Goal: Information Seeking & Learning: Learn about a topic

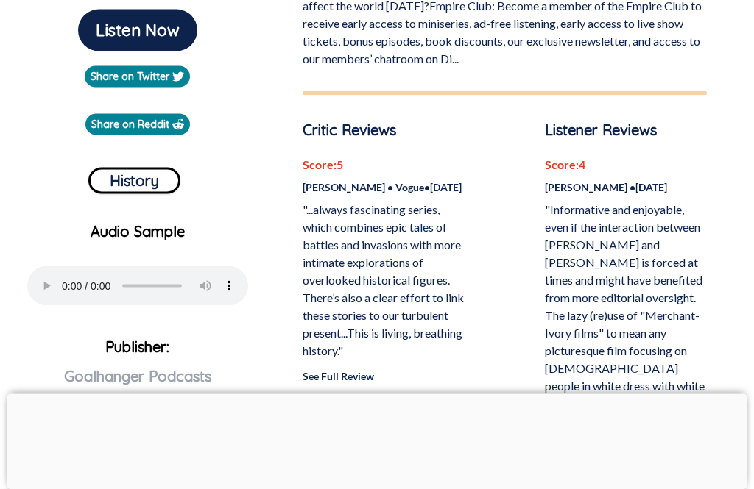
scroll to position [452, 0]
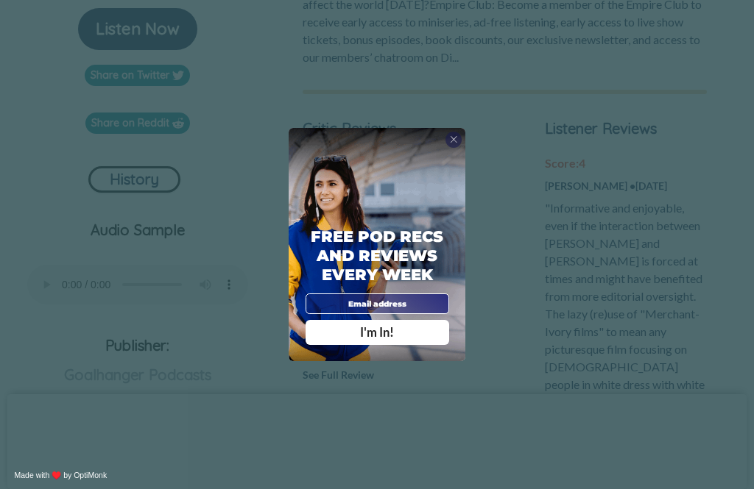
click at [398, 426] on div "X Free Pod Recs and Reviews every week I'm In! X Thanks Poddy People! See you T…" at bounding box center [377, 244] width 754 height 489
click at [448, 149] on div "X" at bounding box center [453, 140] width 17 height 17
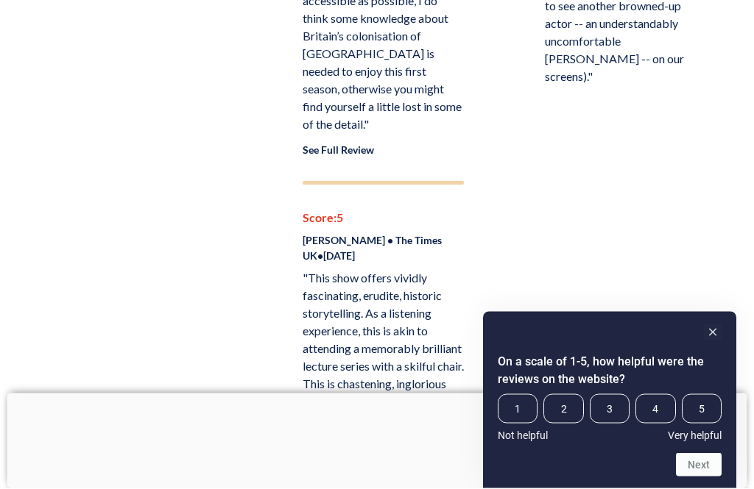
scroll to position [1103, 0]
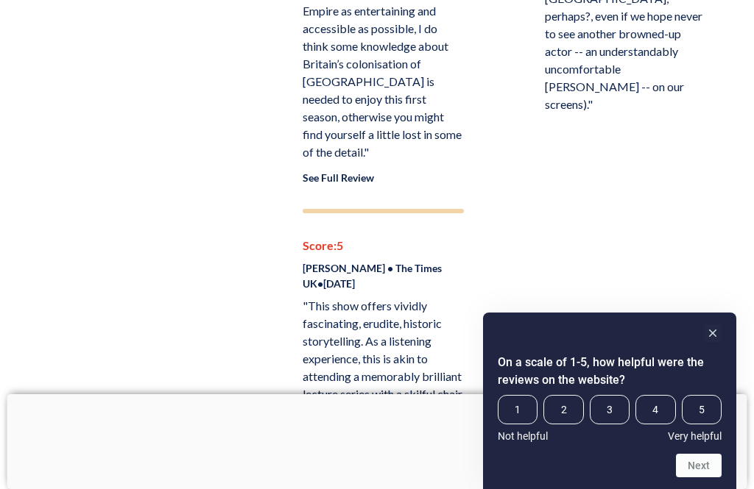
click at [352, 171] on link "See Full Review" at bounding box center [337, 177] width 71 height 13
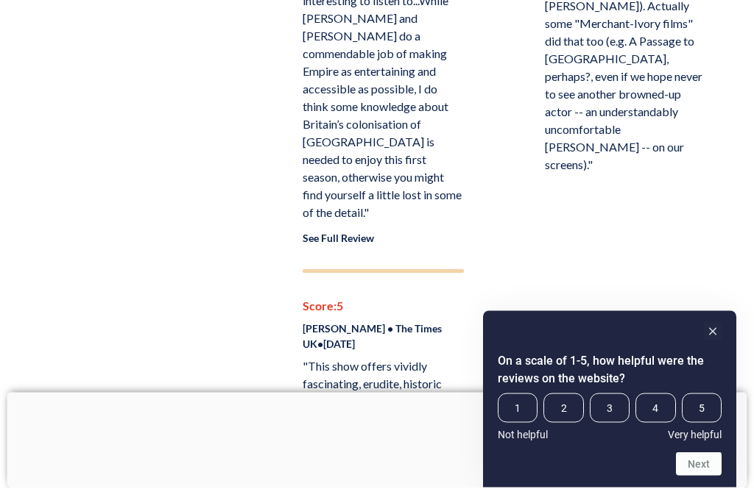
scroll to position [1043, 0]
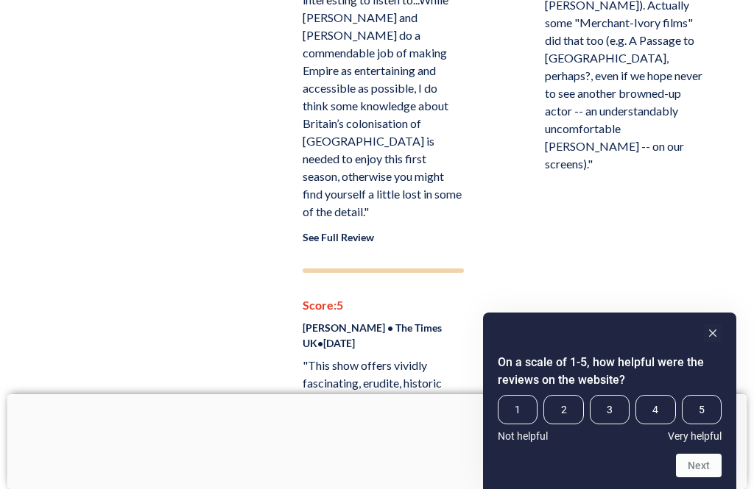
click at [355, 231] on link "See Full Review" at bounding box center [337, 237] width 71 height 13
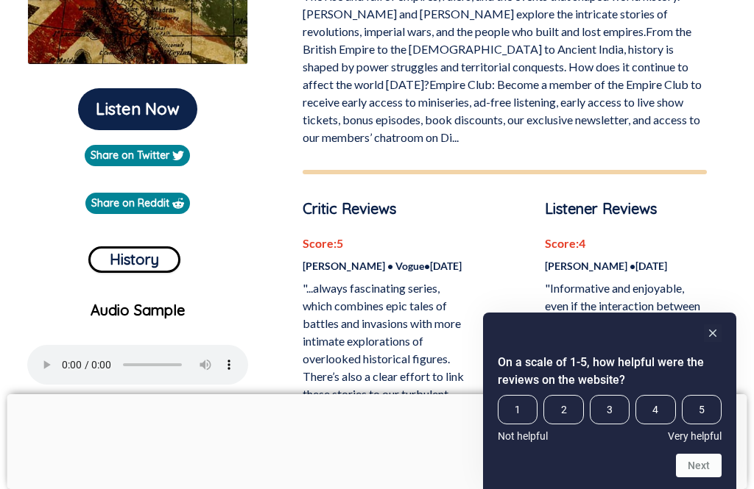
scroll to position [381, 0]
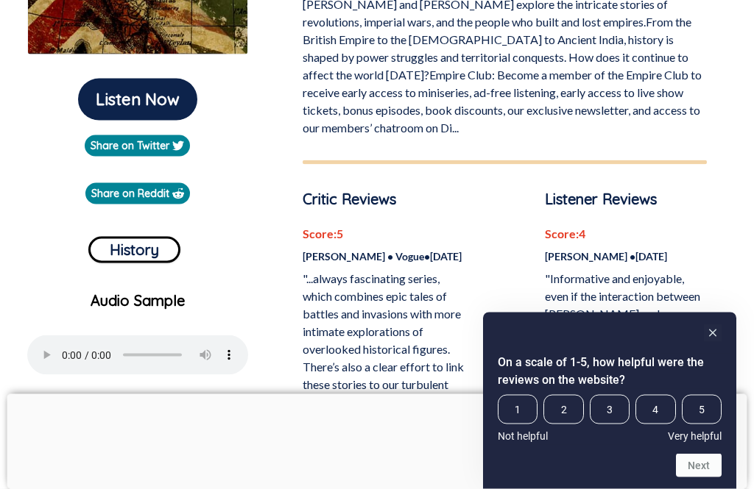
click at [155, 256] on button "History" at bounding box center [134, 250] width 92 height 26
